Goal: Task Accomplishment & Management: Manage account settings

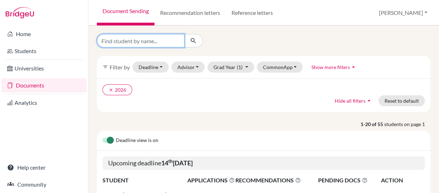
click at [171, 42] on input "Find student by name..." at bounding box center [141, 40] width 88 height 13
type input "herron"
click button "submit" at bounding box center [193, 40] width 19 height 13
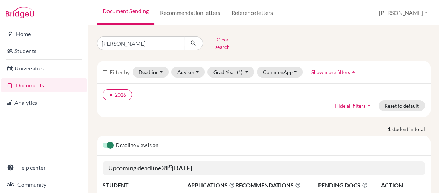
scroll to position [66, 0]
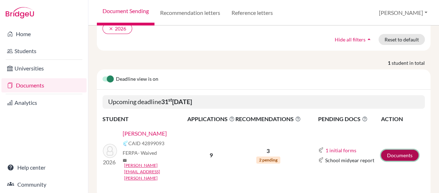
click at [398, 150] on link "Documents" at bounding box center [399, 155] width 37 height 11
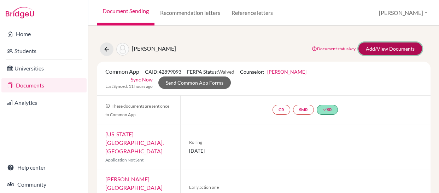
click at [377, 47] on link "Add/View Documents" at bounding box center [391, 48] width 64 height 12
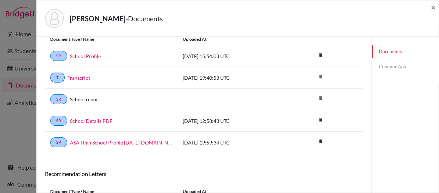
scroll to position [27, 0]
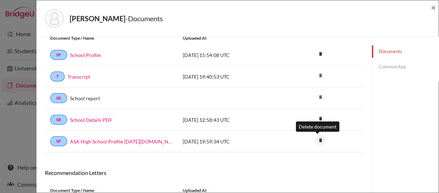
click at [316, 139] on icon "delete" at bounding box center [320, 140] width 11 height 11
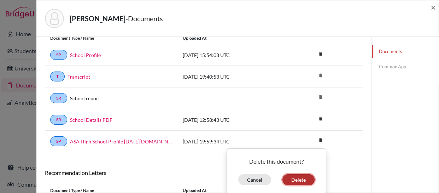
click at [291, 176] on button "Delete" at bounding box center [298, 179] width 32 height 11
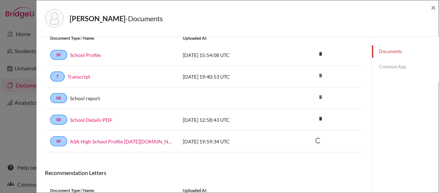
scroll to position [50, 0]
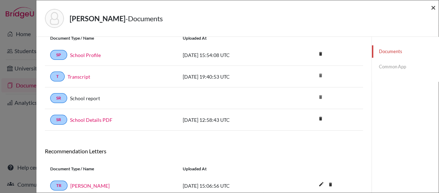
click at [433, 9] on span "×" at bounding box center [433, 7] width 5 height 10
